Goal: Task Accomplishment & Management: Complete application form

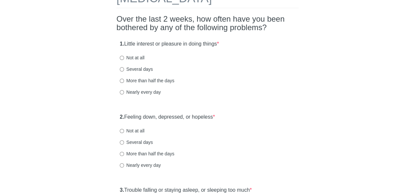
scroll to position [45, 0]
click at [141, 67] on label "Several days" at bounding box center [136, 68] width 33 height 7
click at [124, 67] on input "Several days" at bounding box center [122, 69] width 4 height 4
radio input "true"
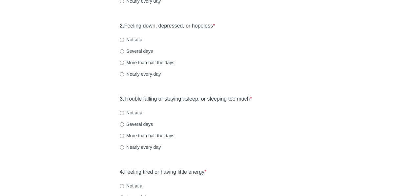
scroll to position [138, 0]
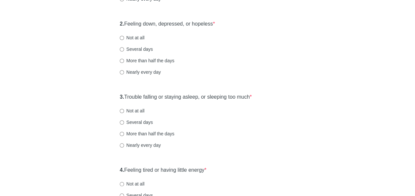
click at [140, 38] on label "Not at all" at bounding box center [132, 37] width 25 height 7
click at [124, 38] on input "Not at all" at bounding box center [122, 38] width 4 height 4
radio input "true"
click at [267, 72] on div "Nearly every day" at bounding box center [208, 72] width 176 height 7
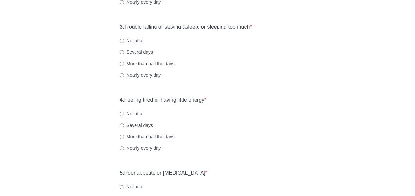
scroll to position [209, 0]
click at [142, 49] on label "Several days" at bounding box center [136, 51] width 33 height 7
click at [124, 50] on input "Several days" at bounding box center [122, 52] width 4 height 4
radio input "true"
click at [75, 59] on div "[MEDICAL_DATA] Over the last 2 weeks, how often have you been bothered by any o…" at bounding box center [208, 187] width 384 height 747
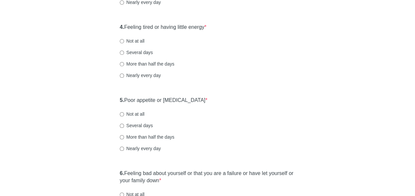
scroll to position [284, 0]
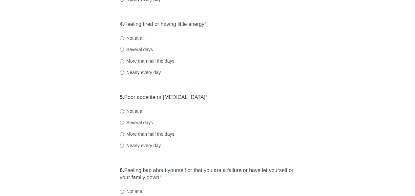
click at [149, 50] on label "Several days" at bounding box center [136, 49] width 33 height 7
click at [124, 50] on input "Several days" at bounding box center [122, 50] width 4 height 4
radio input "true"
click at [236, 74] on div "Nearly every day" at bounding box center [208, 72] width 176 height 7
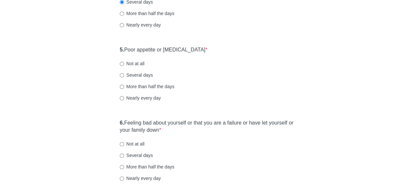
scroll to position [343, 0]
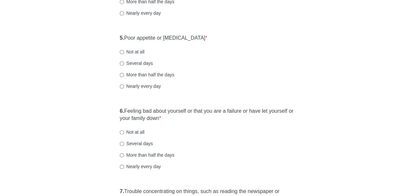
click at [130, 52] on label "Not at all" at bounding box center [132, 52] width 25 height 7
click at [124, 52] on input "Not at all" at bounding box center [122, 52] width 4 height 4
radio input "true"
click at [253, 81] on div "5. Poor appetite or [MEDICAL_DATA] * Not at all Several days More than half the…" at bounding box center [208, 65] width 182 height 68
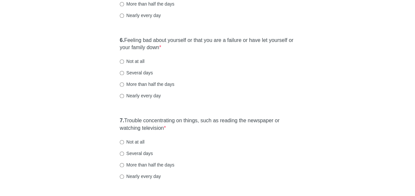
scroll to position [417, 0]
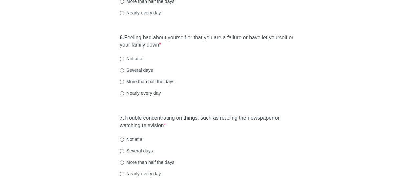
click at [137, 58] on label "Not at all" at bounding box center [132, 58] width 25 height 7
click at [124, 58] on input "Not at all" at bounding box center [122, 59] width 4 height 4
radio input "true"
click at [218, 72] on div "Several days" at bounding box center [208, 70] width 176 height 7
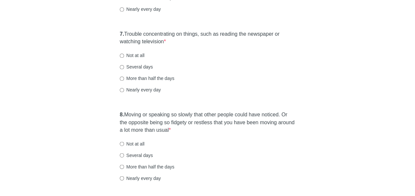
scroll to position [506, 0]
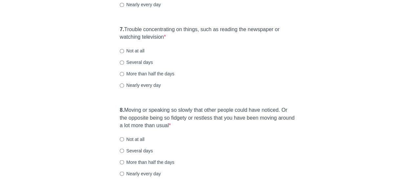
click at [132, 63] on label "Several days" at bounding box center [136, 62] width 33 height 7
click at [124, 63] on input "Several days" at bounding box center [122, 62] width 4 height 4
radio input "true"
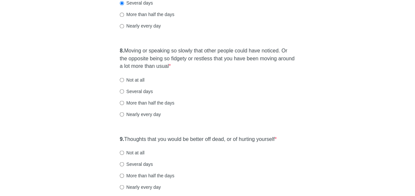
scroll to position [566, 0]
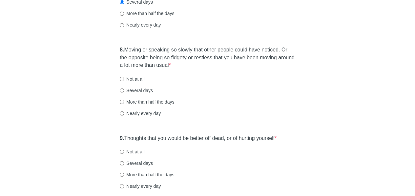
click at [128, 76] on label "Not at all" at bounding box center [132, 79] width 25 height 7
click at [124, 77] on input "Not at all" at bounding box center [122, 79] width 4 height 4
radio input "true"
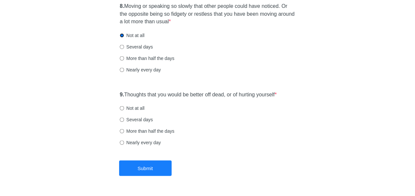
scroll to position [629, 0]
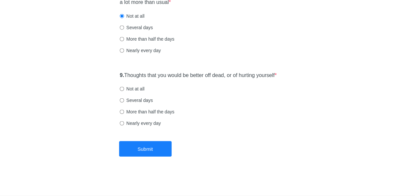
click at [125, 90] on label "Not at all" at bounding box center [132, 89] width 25 height 7
click at [124, 90] on input "Not at all" at bounding box center [122, 89] width 4 height 4
radio input "true"
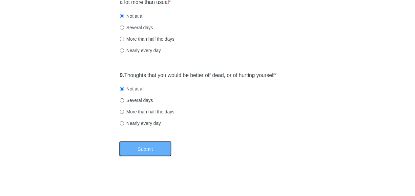
click at [140, 142] on button "Submit" at bounding box center [145, 149] width 53 height 15
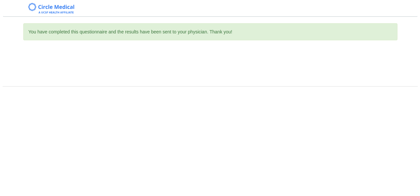
scroll to position [0, 0]
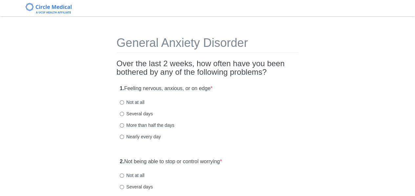
click at [144, 114] on label "Several days" at bounding box center [136, 114] width 33 height 7
click at [124, 114] on input "Several days" at bounding box center [122, 114] width 4 height 4
radio input "true"
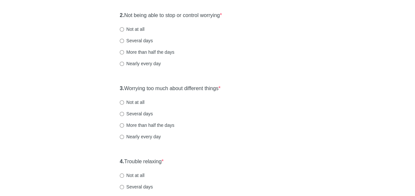
scroll to position [147, 0]
click at [139, 113] on label "Several days" at bounding box center [136, 113] width 33 height 7
click at [124, 113] on input "Several days" at bounding box center [122, 113] width 4 height 4
radio input "true"
click at [278, 112] on div "Several days" at bounding box center [208, 113] width 176 height 7
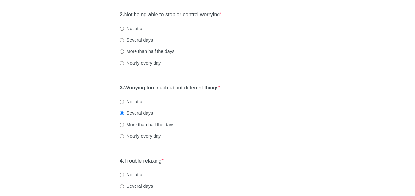
click at [144, 40] on label "Several days" at bounding box center [136, 40] width 33 height 7
click at [124, 40] on input "Several days" at bounding box center [122, 40] width 4 height 4
radio input "true"
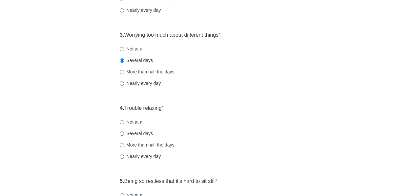
scroll to position [202, 0]
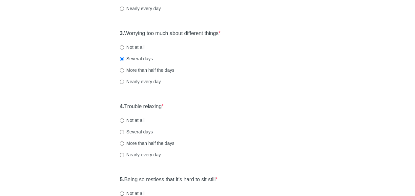
click at [226, 105] on div "4. Trouble relaxing * Not at all Several days More than half the days Nearly ev…" at bounding box center [208, 134] width 182 height 68
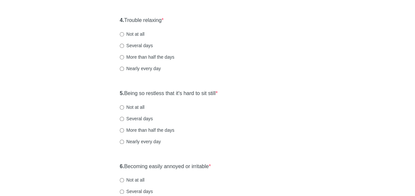
scroll to position [290, 0]
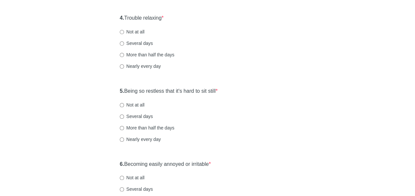
click at [138, 41] on label "Several days" at bounding box center [136, 43] width 33 height 7
click at [124, 41] on input "Several days" at bounding box center [122, 43] width 4 height 4
radio input "true"
click at [276, 79] on div "General Anxiety Disorder Over the last 2 weeks, how often have you been bothere…" at bounding box center [208, 18] width 192 height 571
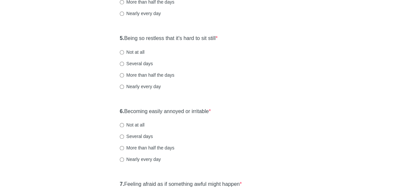
scroll to position [345, 0]
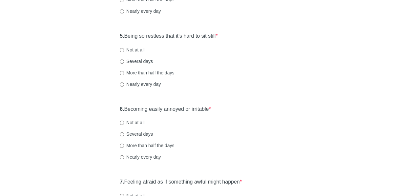
click at [141, 60] on label "Several days" at bounding box center [136, 61] width 33 height 7
click at [124, 60] on input "Several days" at bounding box center [122, 61] width 4 height 4
radio input "true"
click at [244, 81] on div "Nearly every day" at bounding box center [208, 84] width 176 height 7
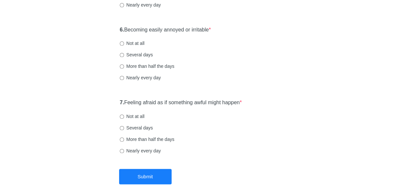
scroll to position [431, 0]
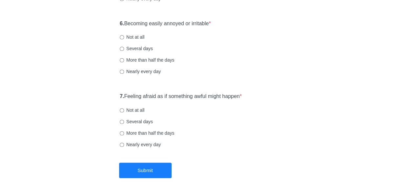
click at [131, 35] on label "Not at all" at bounding box center [132, 37] width 25 height 7
click at [124, 35] on input "Not at all" at bounding box center [122, 37] width 4 height 4
radio input "true"
click at [242, 64] on div "6. Becoming easily annoyed or irritable * Not at all Several days More than hal…" at bounding box center [208, 51] width 182 height 68
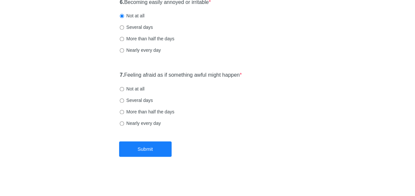
click at [129, 88] on label "Not at all" at bounding box center [132, 89] width 25 height 7
click at [124, 88] on input "Not at all" at bounding box center [122, 89] width 4 height 4
radio input "true"
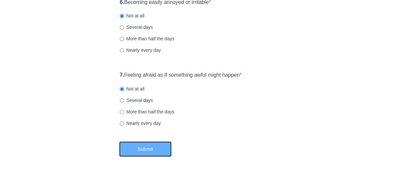
click at [142, 150] on button "Submit" at bounding box center [145, 149] width 53 height 15
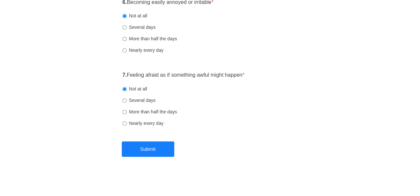
scroll to position [0, 0]
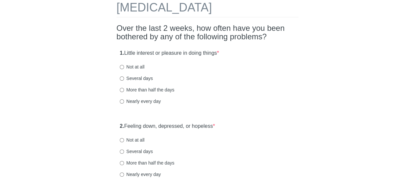
scroll to position [45, 0]
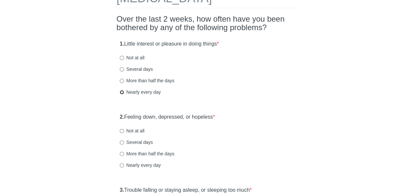
click at [122, 93] on input "Nearly every day" at bounding box center [122, 92] width 4 height 4
radio input "true"
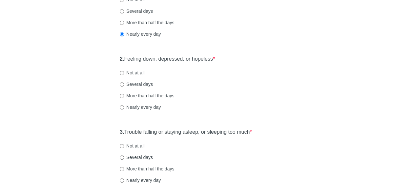
scroll to position [105, 0]
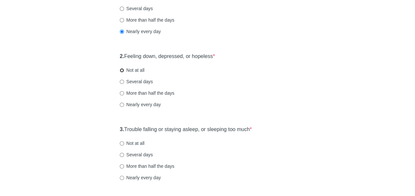
click at [122, 71] on input "Not at all" at bounding box center [122, 70] width 4 height 4
radio input "true"
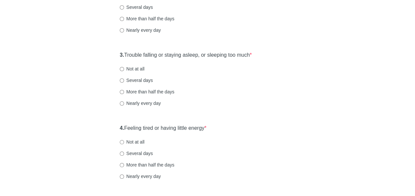
scroll to position [180, 0]
click at [123, 104] on input "Nearly every day" at bounding box center [122, 103] width 4 height 4
radio input "true"
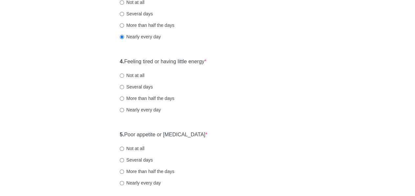
scroll to position [252, 0]
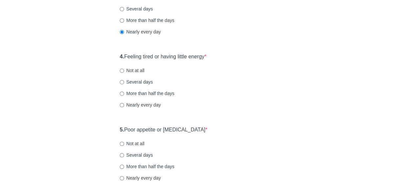
click at [82, 87] on div "[MEDICAL_DATA] Over the last 2 weeks, how often have you been bothered by any o…" at bounding box center [208, 145] width 384 height 747
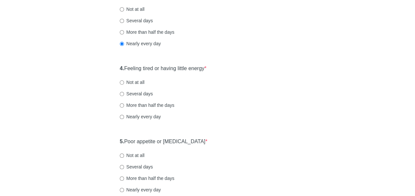
scroll to position [239, 0]
click at [134, 117] on label "Nearly every day" at bounding box center [140, 117] width 41 height 7
click at [124, 117] on input "Nearly every day" at bounding box center [122, 118] width 4 height 4
radio input "true"
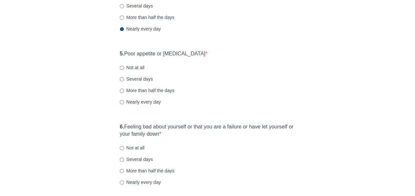
scroll to position [331, 0]
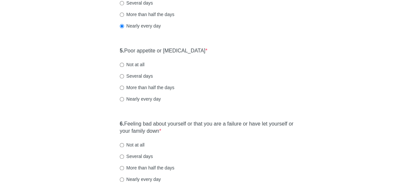
click at [75, 98] on div "[MEDICAL_DATA] Over the last 2 weeks, how often have you been bothered by any o…" at bounding box center [208, 66] width 384 height 747
click at [123, 98] on input "Nearly every day" at bounding box center [122, 99] width 4 height 4
radio input "true"
click at [70, 149] on div "[MEDICAL_DATA] Over the last 2 weeks, how often have you been bothered by any o…" at bounding box center [208, 66] width 384 height 747
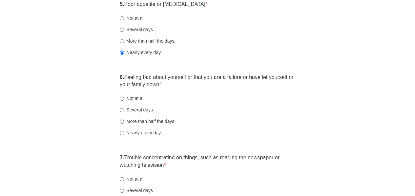
scroll to position [379, 0]
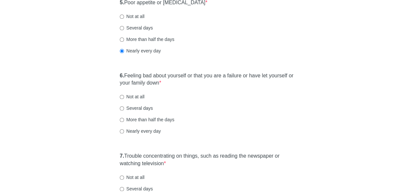
click at [68, 101] on div "[MEDICAL_DATA] Over the last 2 weeks, how often have you been bothered by any o…" at bounding box center [208, 17] width 384 height 747
click at [272, 118] on div "More than half the days" at bounding box center [208, 120] width 176 height 7
click at [123, 97] on input "Not at all" at bounding box center [122, 97] width 4 height 4
radio input "true"
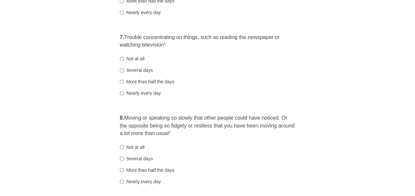
scroll to position [499, 0]
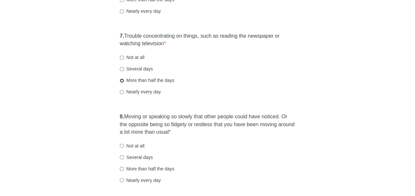
click at [121, 81] on input "More than half the days" at bounding box center [122, 80] width 4 height 4
radio input "true"
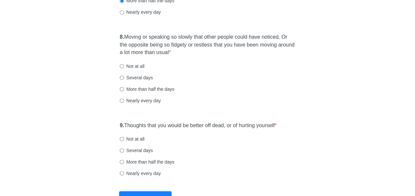
scroll to position [579, 0]
click at [130, 67] on label "Not at all" at bounding box center [132, 65] width 25 height 7
click at [124, 67] on input "Not at all" at bounding box center [122, 66] width 4 height 4
radio input "true"
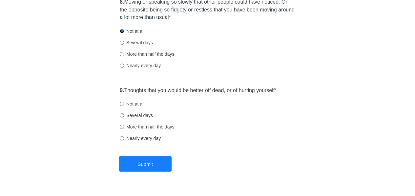
scroll to position [614, 0]
click at [139, 100] on label "Not at all" at bounding box center [132, 103] width 25 height 7
click at [124, 102] on input "Not at all" at bounding box center [122, 104] width 4 height 4
radio input "true"
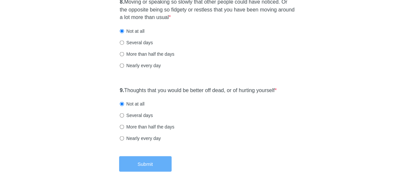
click at [158, 164] on button "Submit" at bounding box center [145, 163] width 53 height 15
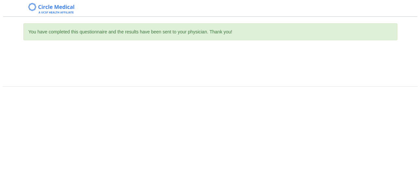
scroll to position [0, 0]
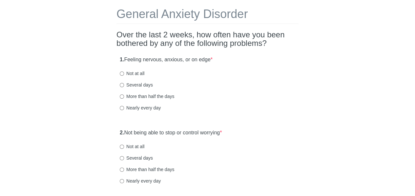
scroll to position [32, 0]
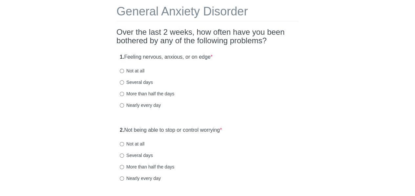
click at [144, 80] on label "Several days" at bounding box center [136, 82] width 33 height 7
click at [124, 80] on input "Several days" at bounding box center [122, 82] width 4 height 4
radio input "true"
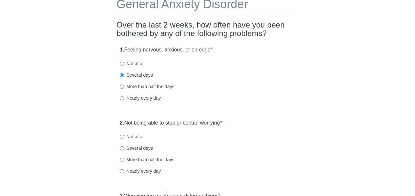
scroll to position [39, 0]
click at [262, 93] on div "1. Feeling nervous, anxious, or on edge * Not at all Several days More than hal…" at bounding box center [208, 77] width 182 height 68
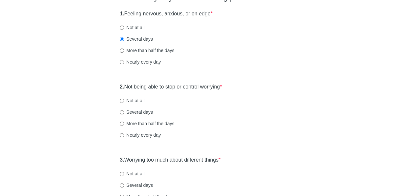
scroll to position [76, 0]
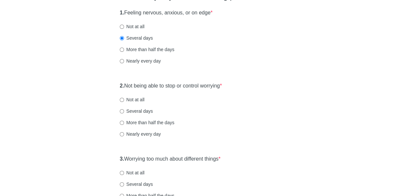
click at [144, 114] on label "Several days" at bounding box center [136, 111] width 33 height 7
click at [124, 114] on input "Several days" at bounding box center [122, 111] width 4 height 4
radio input "true"
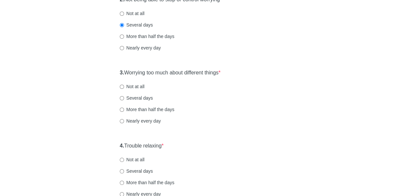
scroll to position [163, 0]
click at [122, 121] on input "Nearly every day" at bounding box center [122, 121] width 4 height 4
radio input "true"
click at [83, 136] on div "General Anxiety Disorder Over the last 2 weeks, how often have you been bothere…" at bounding box center [208, 146] width 384 height 571
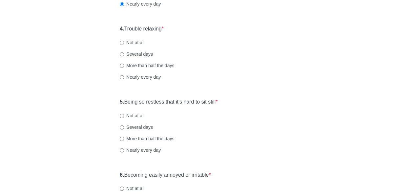
scroll to position [282, 0]
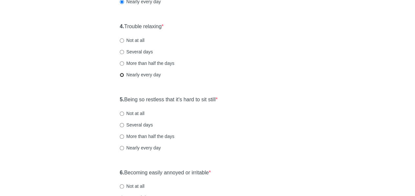
click at [123, 76] on input "Nearly every day" at bounding box center [122, 75] width 4 height 4
radio input "true"
click at [70, 120] on div "General Anxiety Disorder Over the last 2 weeks, how often have you been bothere…" at bounding box center [208, 27] width 384 height 571
click at [286, 94] on div "5. Being so restless that it's hard to sit still * Not at all Several days More…" at bounding box center [208, 127] width 182 height 68
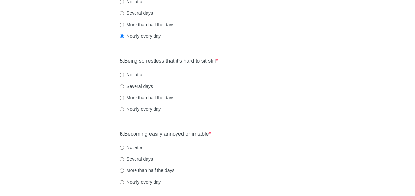
scroll to position [324, 0]
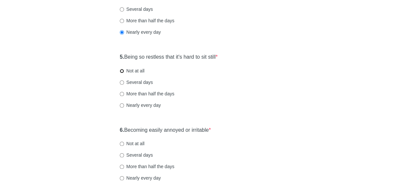
click at [123, 71] on input "Not at all" at bounding box center [122, 71] width 4 height 4
radio input "true"
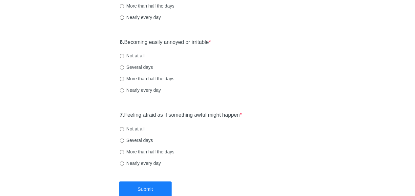
scroll to position [417, 0]
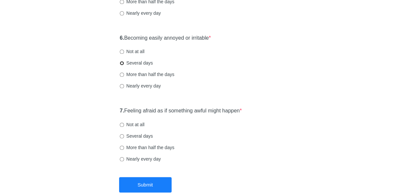
click at [121, 64] on input "Several days" at bounding box center [122, 63] width 4 height 4
radio input "true"
click at [298, 97] on div "6. Becoming easily annoyed or irritable * Not at all Several days More than hal…" at bounding box center [208, 65] width 182 height 68
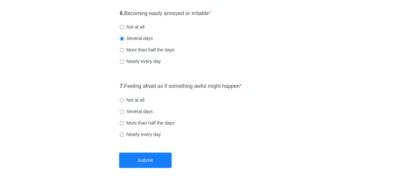
scroll to position [452, 0]
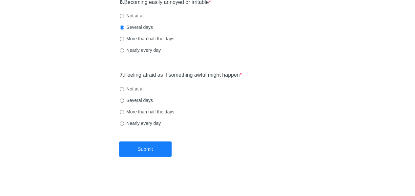
click at [133, 102] on label "Several days" at bounding box center [136, 100] width 33 height 7
click at [124, 102] on input "Several days" at bounding box center [122, 100] width 4 height 4
radio input "true"
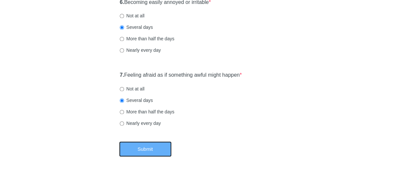
click at [148, 151] on button "Submit" at bounding box center [145, 149] width 53 height 15
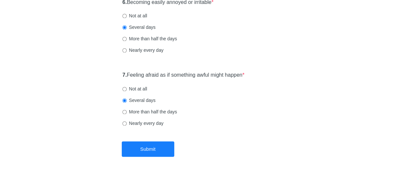
scroll to position [0, 0]
